Goal: Register for event/course

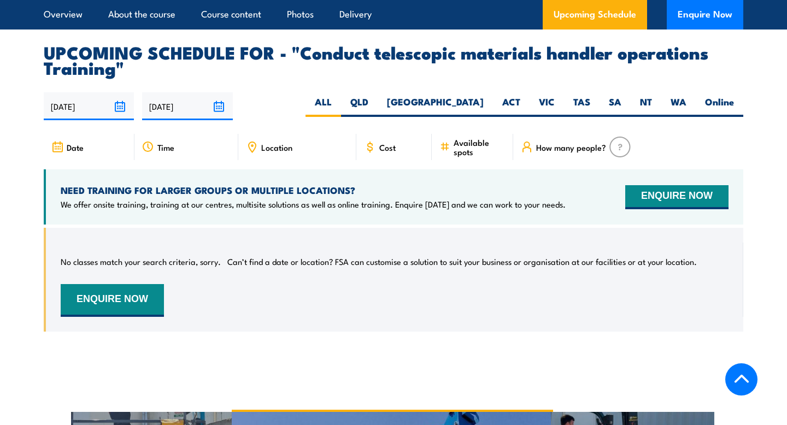
scroll to position [1679, 0]
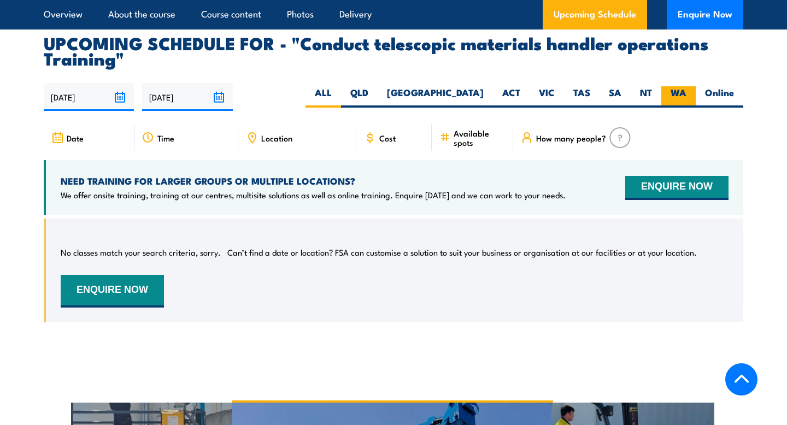
click at [679, 98] on label "WA" at bounding box center [679, 96] width 34 height 21
click at [687, 93] on input "WA" at bounding box center [690, 89] width 7 height 7
radio input "true"
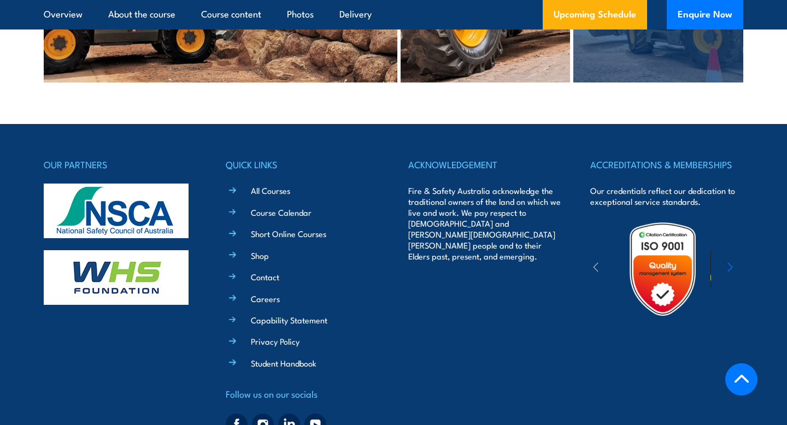
scroll to position [2720, 0]
